Goal: Information Seeking & Learning: Learn about a topic

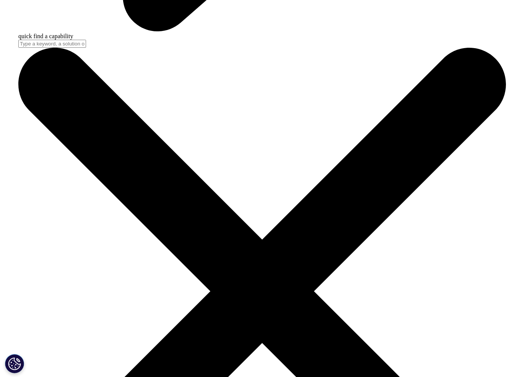
scroll to position [2297, 0]
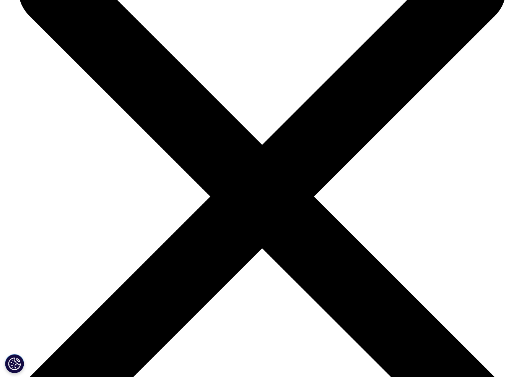
drag, startPoint x: 346, startPoint y: 356, endPoint x: 146, endPoint y: 351, distance: 200.0
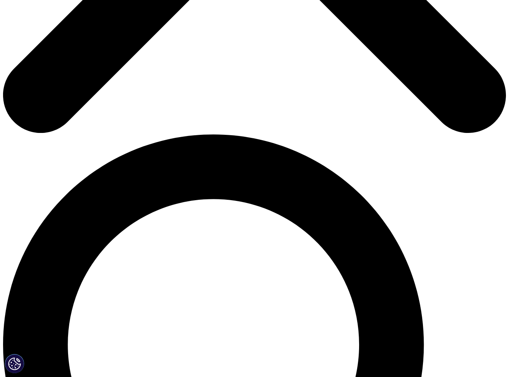
scroll to position [164, 0]
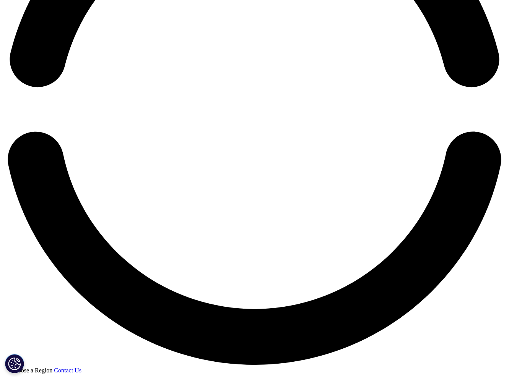
scroll to position [1201, 0]
